Goal: Navigation & Orientation: Go to known website

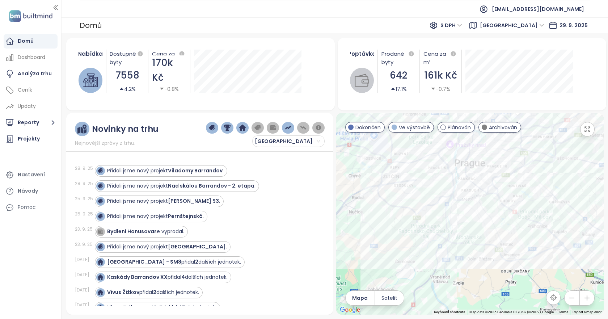
drag, startPoint x: 483, startPoint y: 139, endPoint x: 485, endPoint y: 151, distance: 12.6
click at [484, 130] on div "← Move left → Move right ↑ Move up ↓ Move down + Zoom in - Zoom out Home Jump l…" at bounding box center [470, 214] width 268 height 202
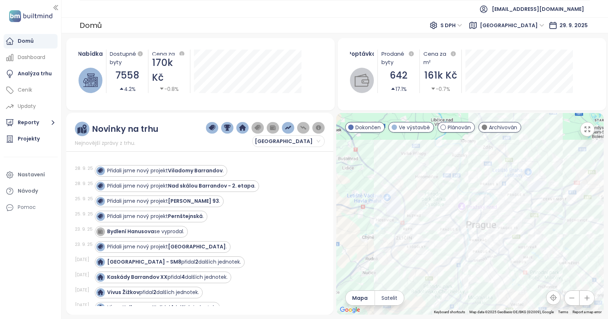
drag, startPoint x: 485, startPoint y: 151, endPoint x: 495, endPoint y: 199, distance: 48.7
click at [495, 199] on div at bounding box center [470, 214] width 268 height 202
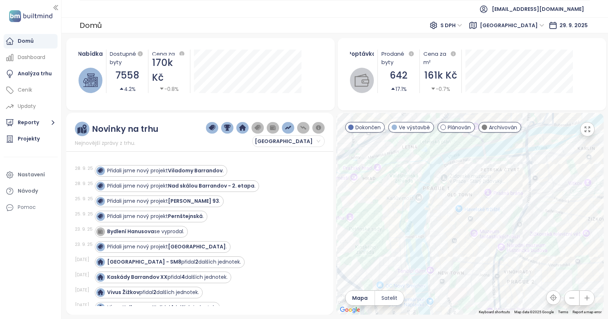
drag, startPoint x: 474, startPoint y: 233, endPoint x: 465, endPoint y: 202, distance: 32.1
click at [465, 202] on div at bounding box center [470, 214] width 268 height 202
click at [473, 218] on div "[PERSON_NAME]" at bounding box center [470, 214] width 268 height 202
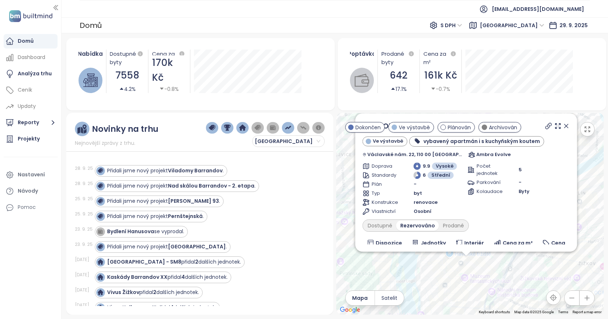
drag, startPoint x: 487, startPoint y: 231, endPoint x: 483, endPoint y: 289, distance: 58.1
click at [483, 289] on div "Ateliéry Juliš Ve výstavbě vybavený apartmán i s kuchyňským koutem Václavské ná…" at bounding box center [470, 214] width 268 height 202
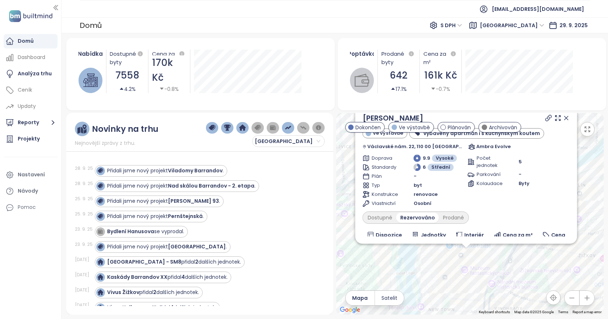
click at [565, 118] on icon at bounding box center [567, 118] width 4 height 4
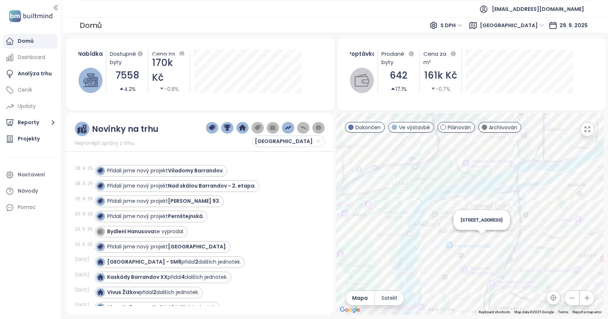
click at [478, 239] on div "Nekázanka 17" at bounding box center [470, 214] width 268 height 202
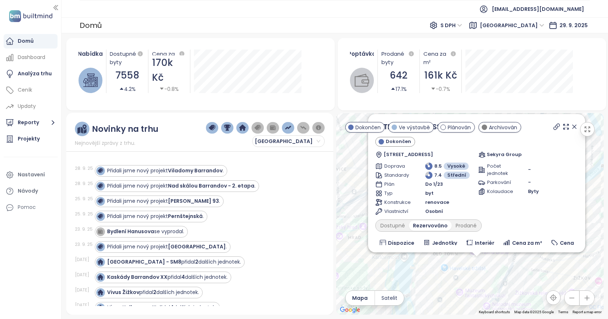
drag, startPoint x: 496, startPoint y: 267, endPoint x: 494, endPoint y: 293, distance: 25.8
click at [494, 293] on div "Nekázanka 17 Dokončen Nekázanka 877/17, Nové Město, 110 00 Praha-Praha 1, Czech…" at bounding box center [470, 214] width 268 height 202
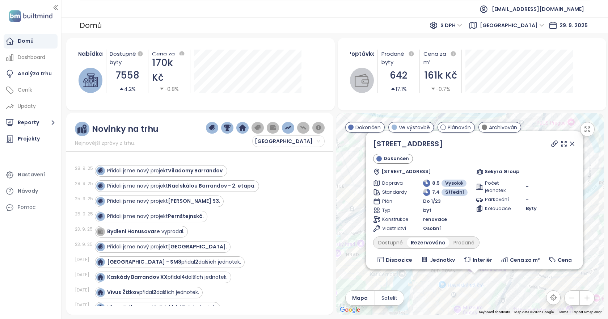
click at [569, 142] on icon at bounding box center [572, 143] width 7 height 7
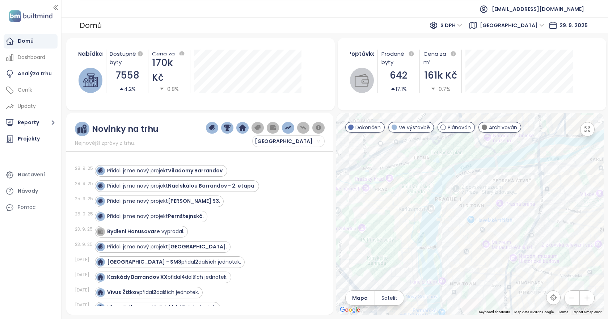
drag, startPoint x: 433, startPoint y: 260, endPoint x: 477, endPoint y: 195, distance: 78.1
click at [477, 195] on div at bounding box center [470, 214] width 268 height 202
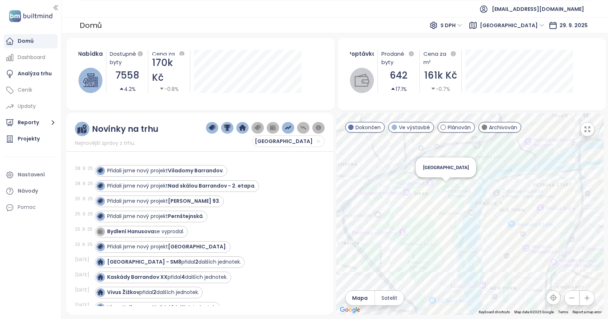
click at [445, 188] on div "Valdštejnské náměstí VII" at bounding box center [470, 214] width 268 height 202
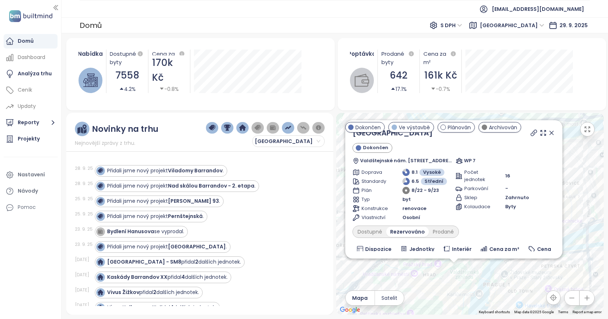
drag, startPoint x: 489, startPoint y: 235, endPoint x: 473, endPoint y: 298, distance: 65.0
click at [473, 298] on div "Valdštejnské náměstí VII Dokončen Valdštejnské nám. 522/7, Malá Strana, 118 00 …" at bounding box center [470, 214] width 268 height 202
click at [548, 133] on icon at bounding box center [551, 132] width 7 height 7
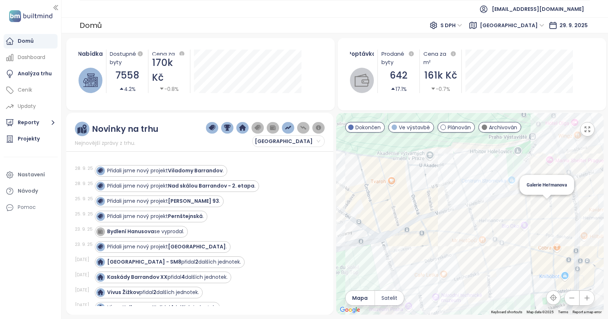
click at [548, 200] on div "Galerie Heřmanova" at bounding box center [470, 214] width 268 height 202
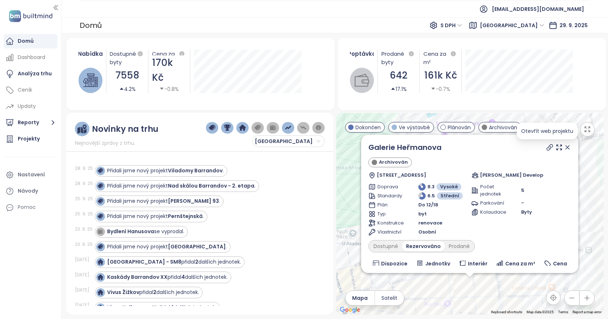
click at [547, 148] on icon at bounding box center [550, 147] width 6 height 6
click at [564, 149] on icon at bounding box center [567, 147] width 7 height 7
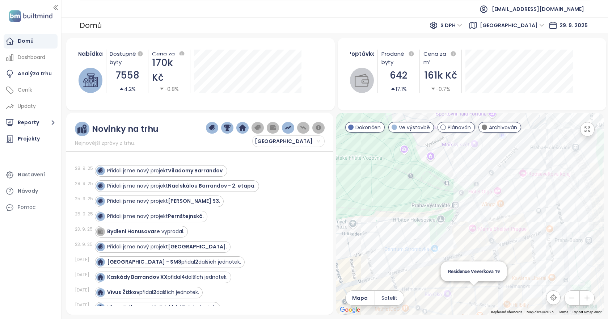
click at [476, 298] on div "Residence Veverkova 19" at bounding box center [470, 214] width 268 height 202
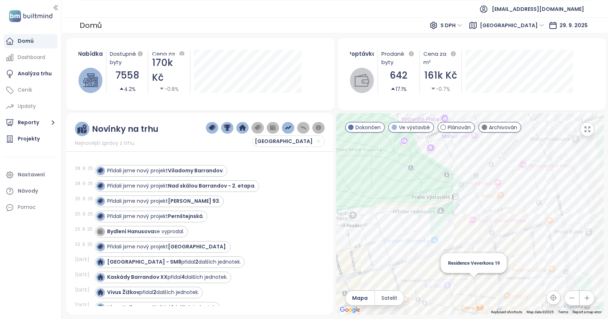
click at [474, 282] on div "Residence Veverkova 19" at bounding box center [470, 214] width 268 height 202
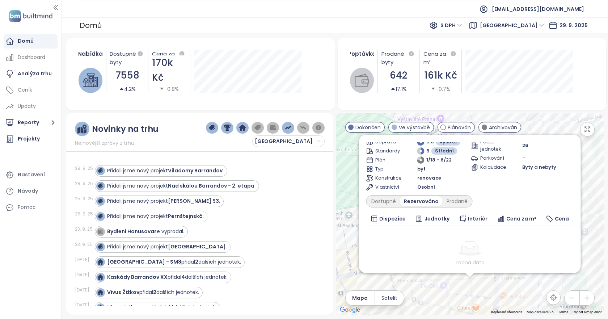
scroll to position [72, 0]
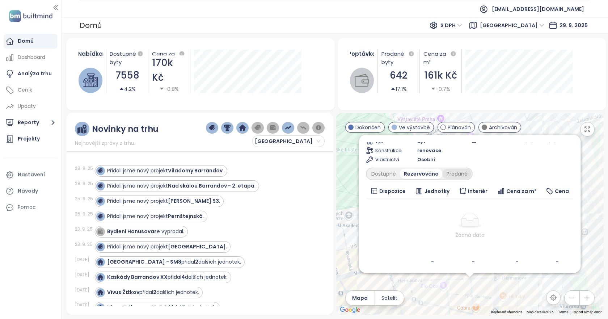
click at [458, 178] on div "Prodané" at bounding box center [457, 174] width 29 height 10
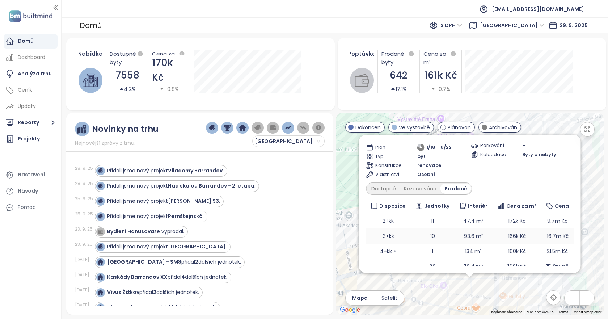
scroll to position [66, 0]
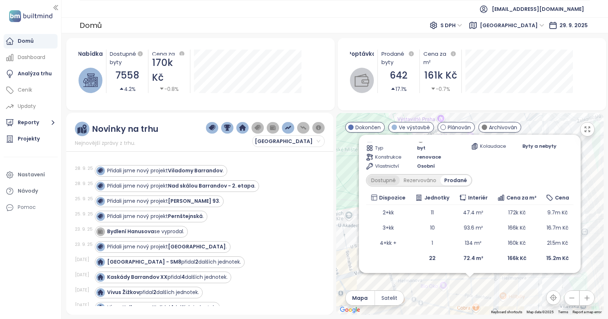
click at [382, 179] on div "Dostupné" at bounding box center [384, 180] width 33 height 10
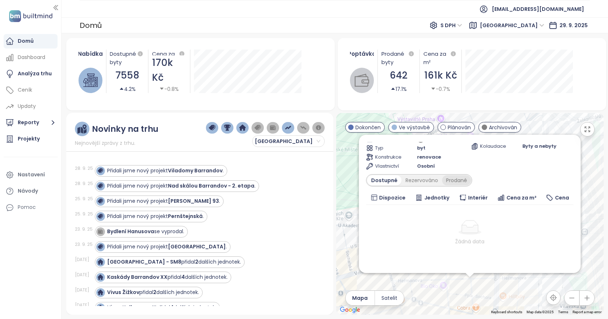
click at [461, 184] on div "Prodané" at bounding box center [457, 180] width 29 height 10
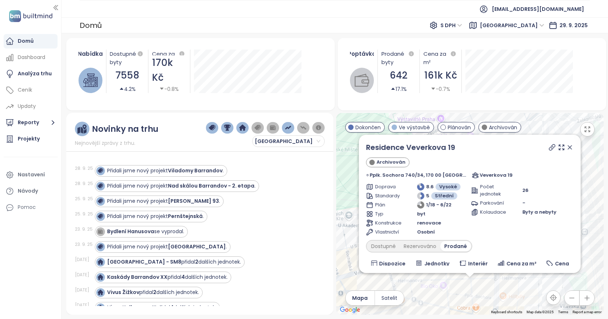
click at [569, 148] on icon at bounding box center [571, 148] width 4 height 4
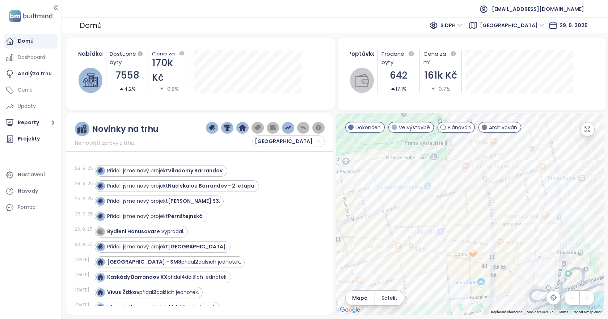
drag, startPoint x: 526, startPoint y: 222, endPoint x: 523, endPoint y: 157, distance: 65.3
click at [523, 157] on div at bounding box center [470, 214] width 268 height 202
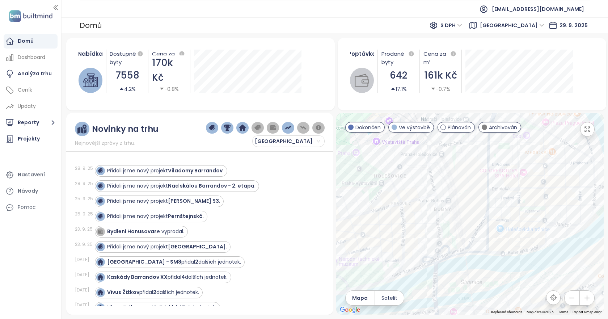
drag, startPoint x: 555, startPoint y: 164, endPoint x: 473, endPoint y: 186, distance: 84.4
click at [473, 186] on div at bounding box center [470, 214] width 268 height 202
click at [474, 188] on div "Bubny - Zátory" at bounding box center [470, 214] width 268 height 202
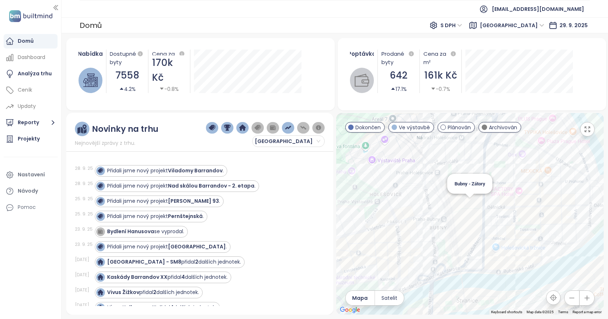
click at [466, 206] on div "Bubny - Zátory" at bounding box center [470, 214] width 268 height 202
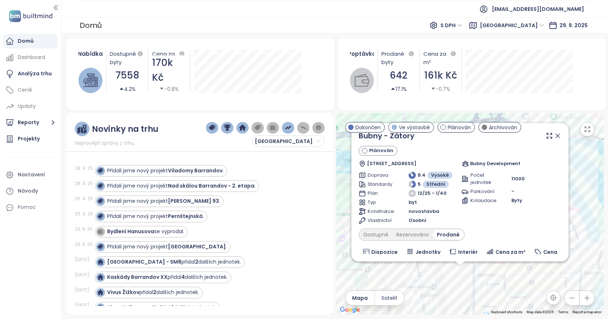
drag, startPoint x: 495, startPoint y: 228, endPoint x: 486, endPoint y: 284, distance: 57.2
click at [486, 284] on div "Bubny - Zátory Plánován Argentinská, 170 00 Praha-Praha 7, Czechia Bubny Develo…" at bounding box center [470, 214] width 268 height 202
click at [554, 136] on icon at bounding box center [557, 135] width 7 height 7
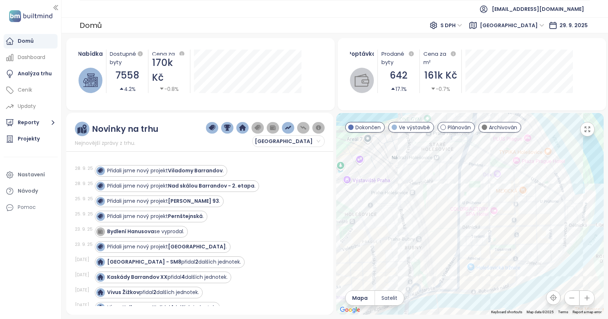
drag, startPoint x: 495, startPoint y: 241, endPoint x: 488, endPoint y: 219, distance: 22.9
click at [488, 219] on div at bounding box center [470, 214] width 268 height 202
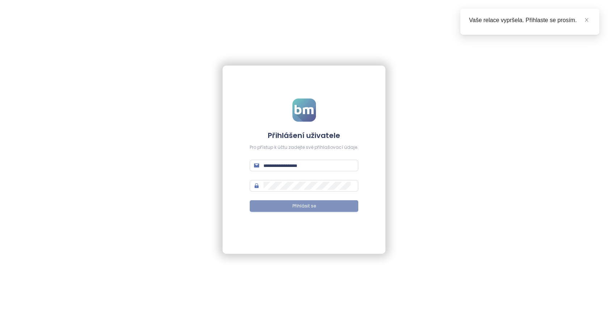
type input "**********"
click at [301, 205] on span "Přihlásit se" at bounding box center [305, 206] width 24 height 7
